Goal: Find specific page/section: Find specific page/section

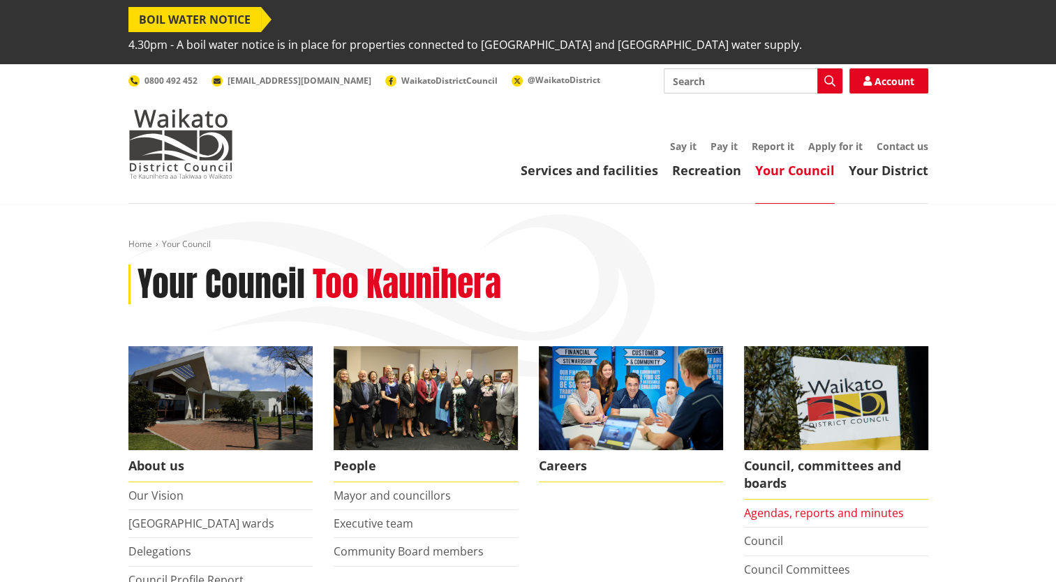
click at [765, 506] on link "Agendas, reports and minutes" at bounding box center [824, 513] width 160 height 15
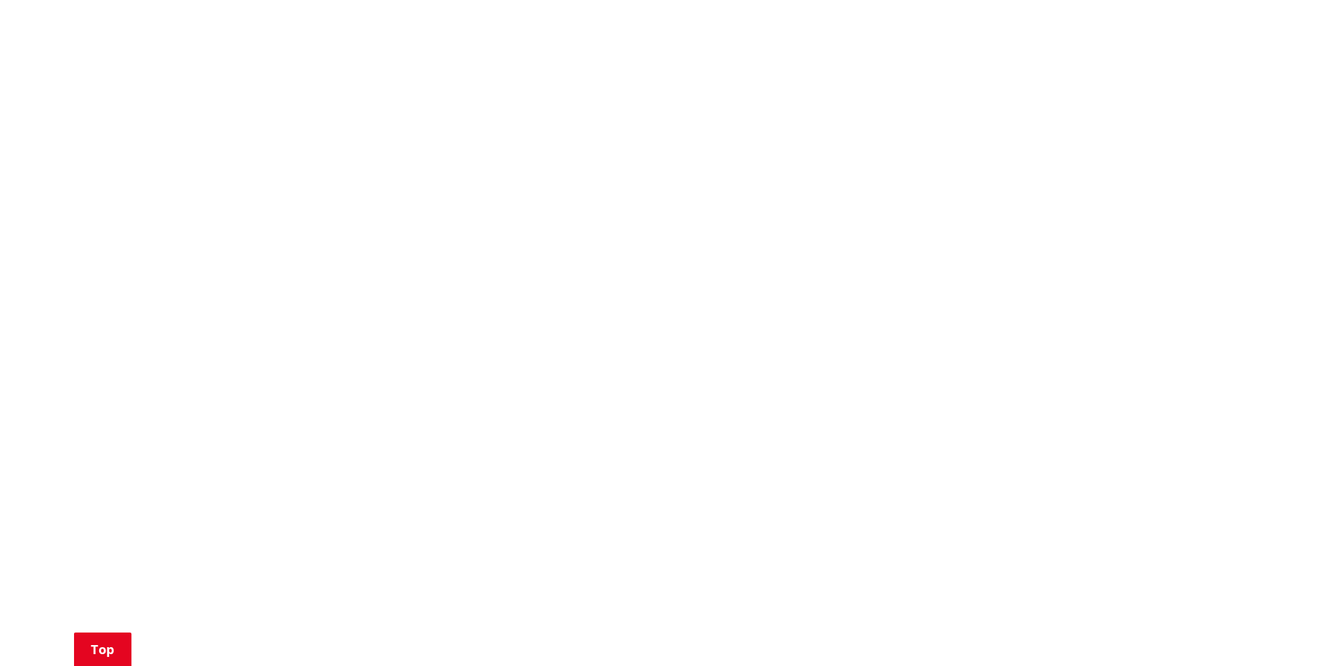
scroll to position [1076, 0]
